Goal: Transaction & Acquisition: Purchase product/service

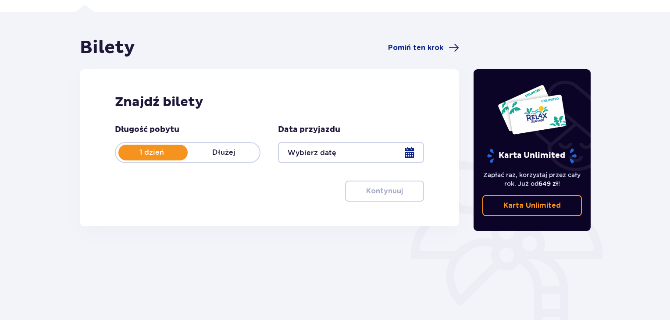
scroll to position [39, 0]
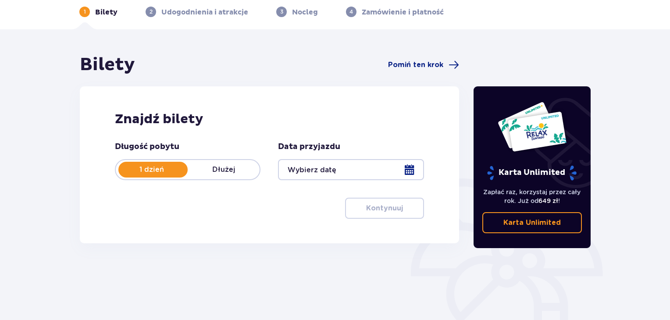
click at [377, 169] on div at bounding box center [351, 169] width 146 height 21
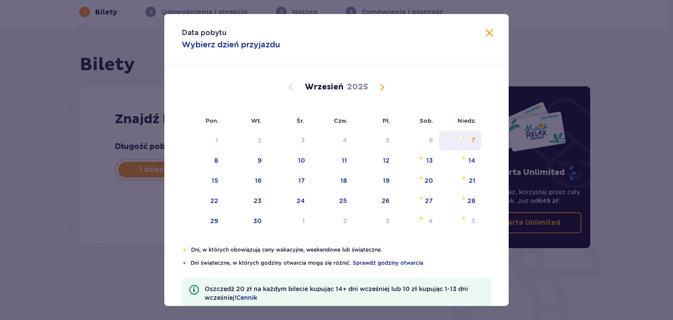
click at [466, 139] on div "7" at bounding box center [460, 140] width 43 height 19
type input "[DATE]"
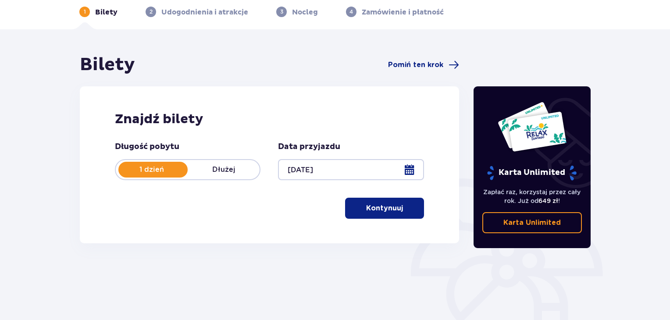
click at [390, 209] on p "Kontynuuj" at bounding box center [384, 208] width 37 height 10
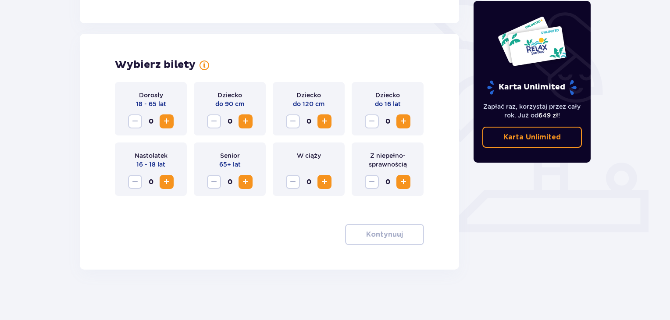
scroll to position [223, 0]
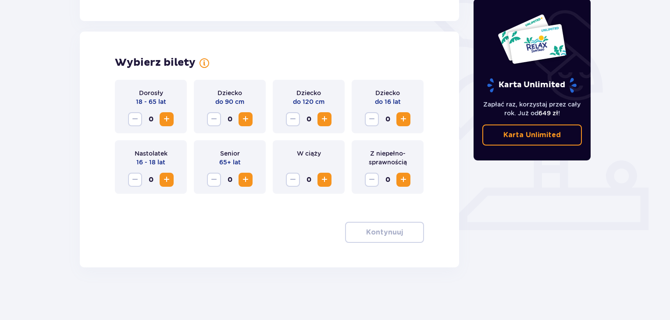
click at [167, 117] on span "Increase" at bounding box center [166, 119] width 11 height 11
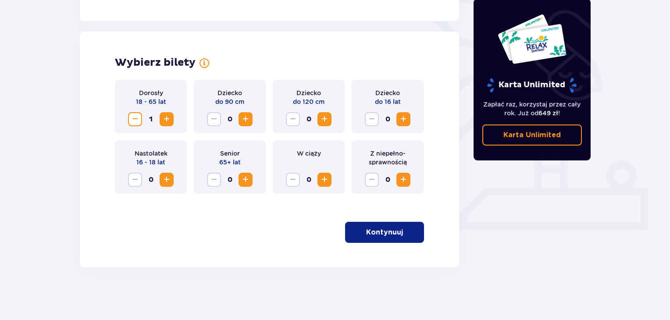
click at [373, 232] on p "Kontynuuj" at bounding box center [384, 233] width 37 height 10
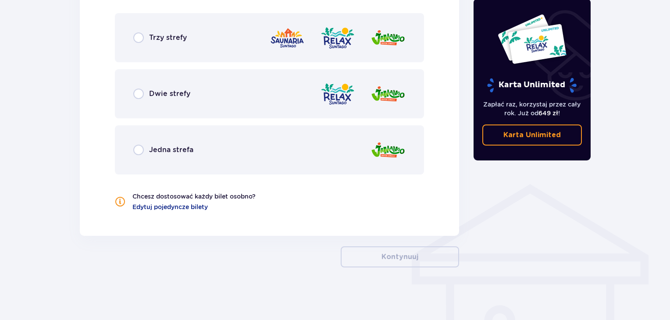
scroll to position [528, 0]
click at [185, 143] on div "Jedna strefa" at bounding box center [269, 149] width 309 height 49
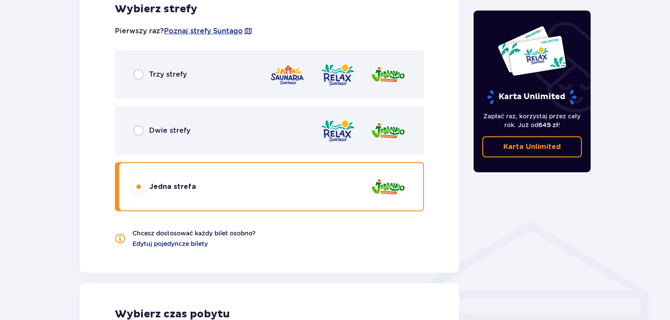
scroll to position [490, 0]
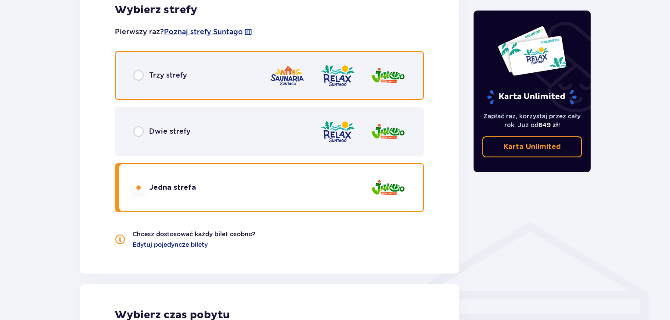
click at [139, 75] on input "radio" at bounding box center [138, 75] width 11 height 11
radio input "true"
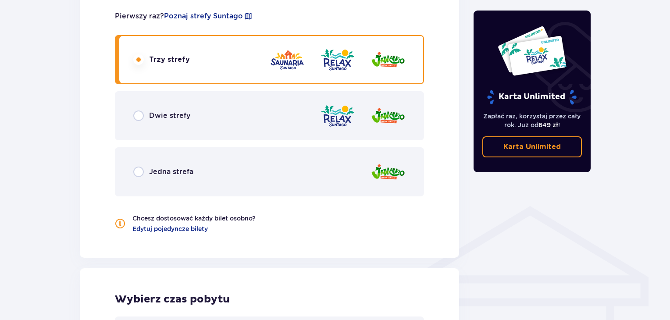
click at [138, 128] on div "Dwie strefy" at bounding box center [269, 115] width 309 height 49
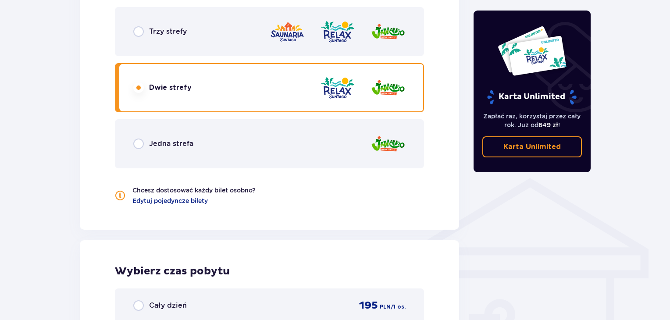
click at [191, 41] on div "Trzy strefy" at bounding box center [269, 31] width 309 height 49
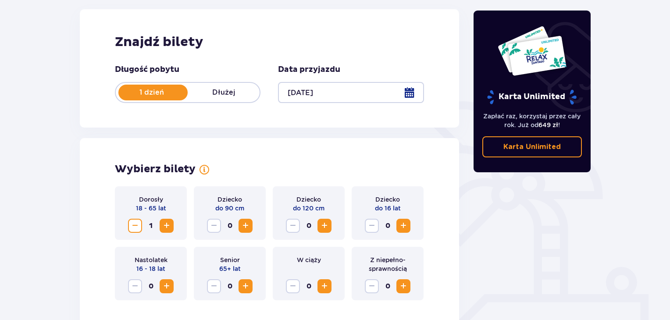
scroll to position [0, 0]
